Goal: Task Accomplishment & Management: Use online tool/utility

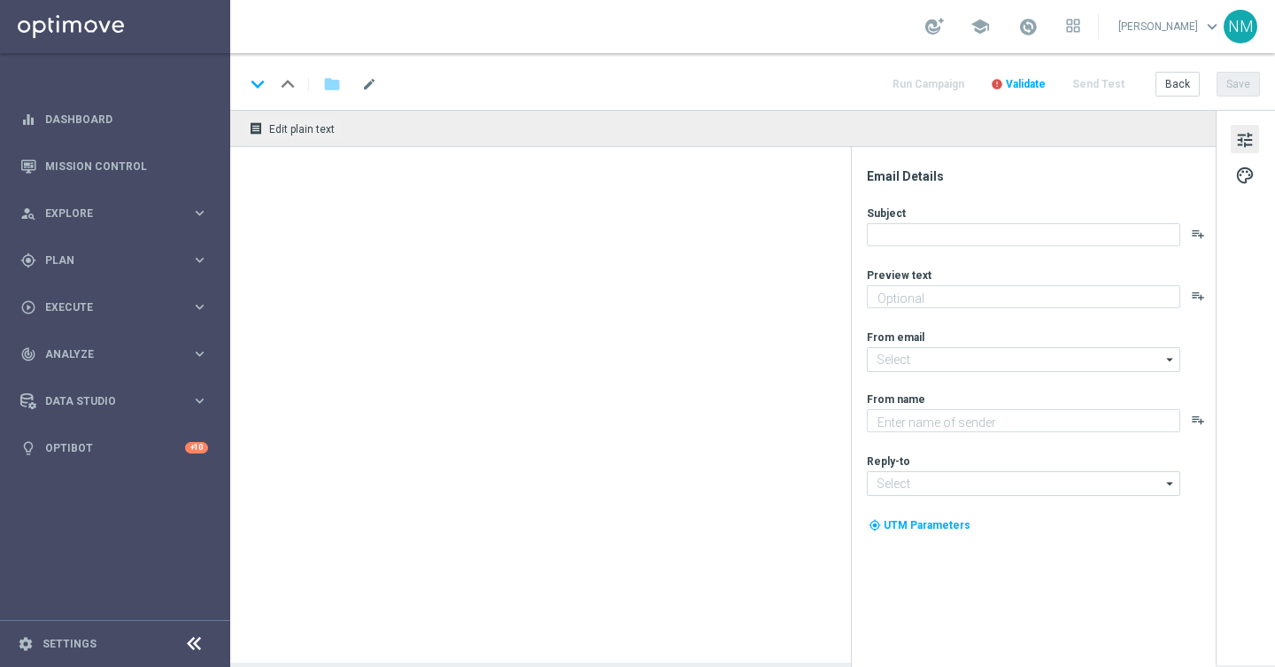
type textarea "Secure your bets on Milllionaire and Irish Lotto"
type textarea "Lottoland"
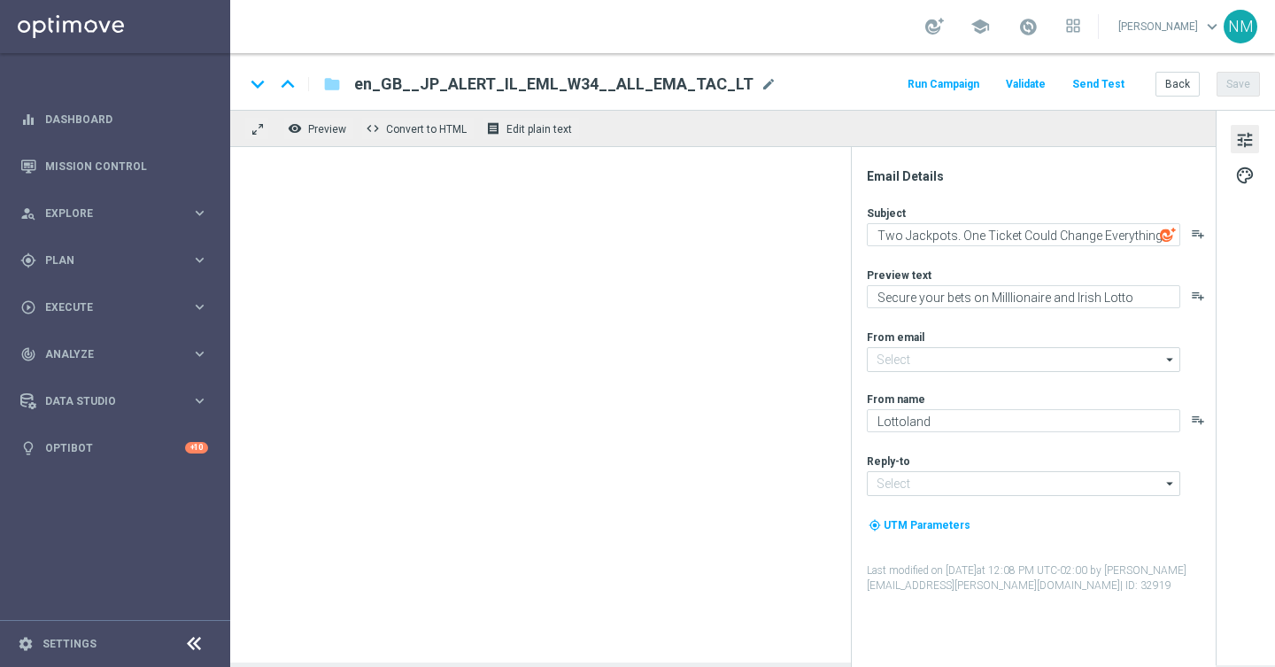
type input "[EMAIL_ADDRESS][DOMAIN_NAME]"
